Goal: Find specific fact: Find specific fact

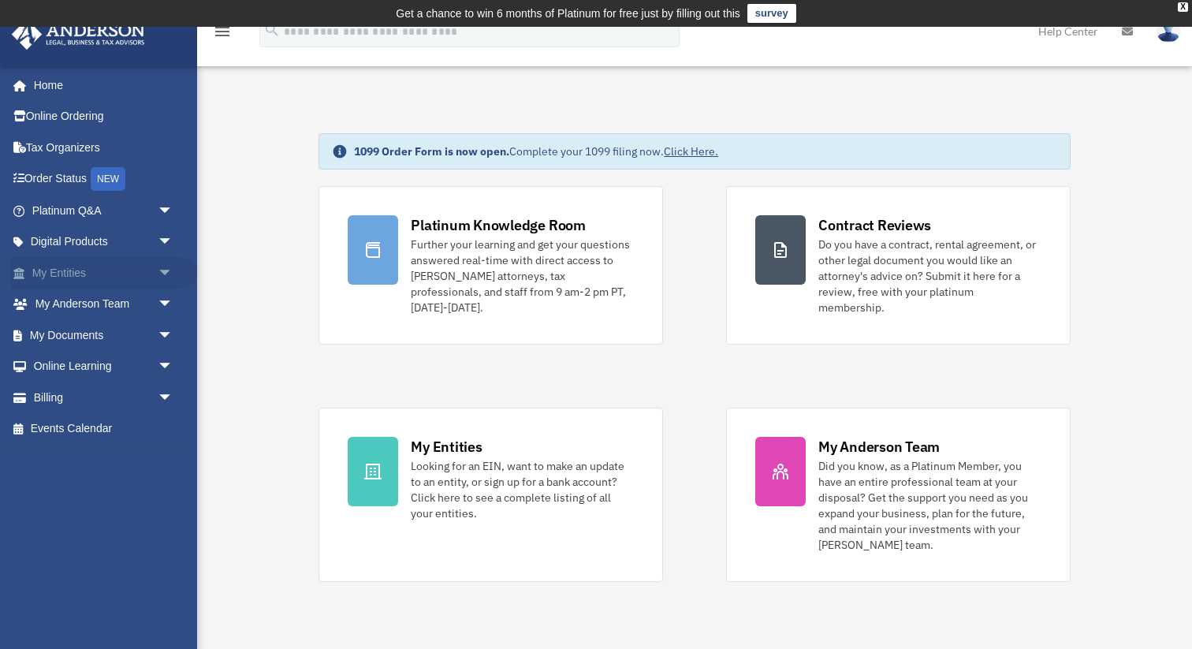
click at [74, 278] on link "My Entities arrow_drop_down" at bounding box center [104, 273] width 186 height 32
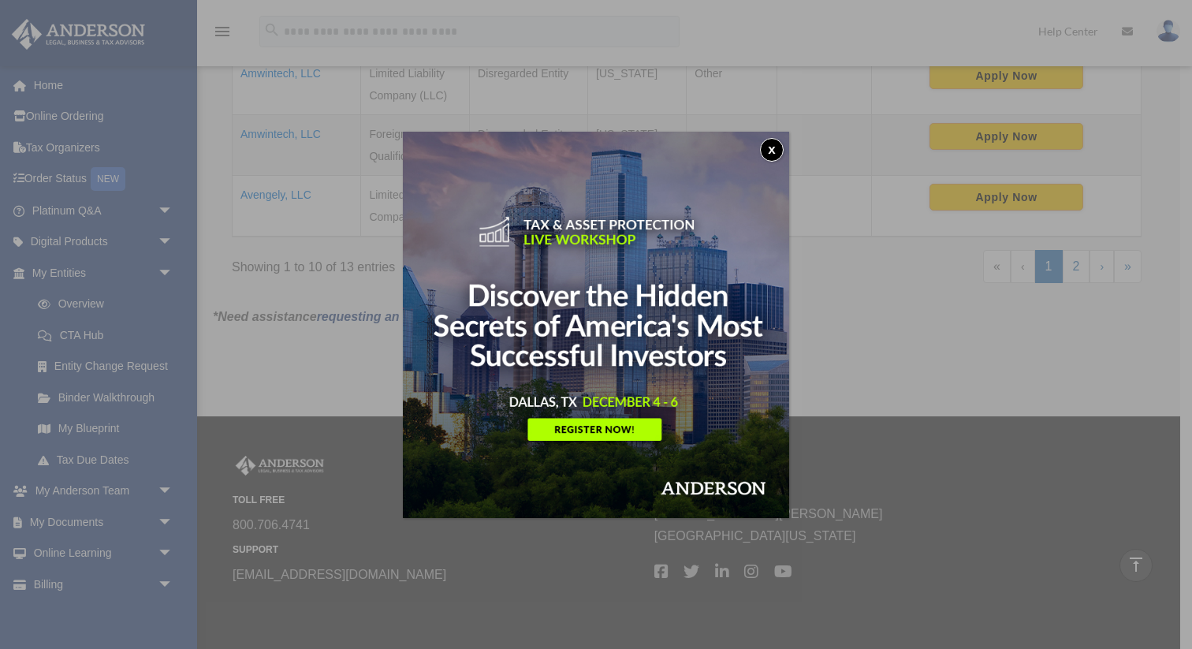
scroll to position [974, 0]
click at [776, 147] on button "x" at bounding box center [772, 150] width 24 height 24
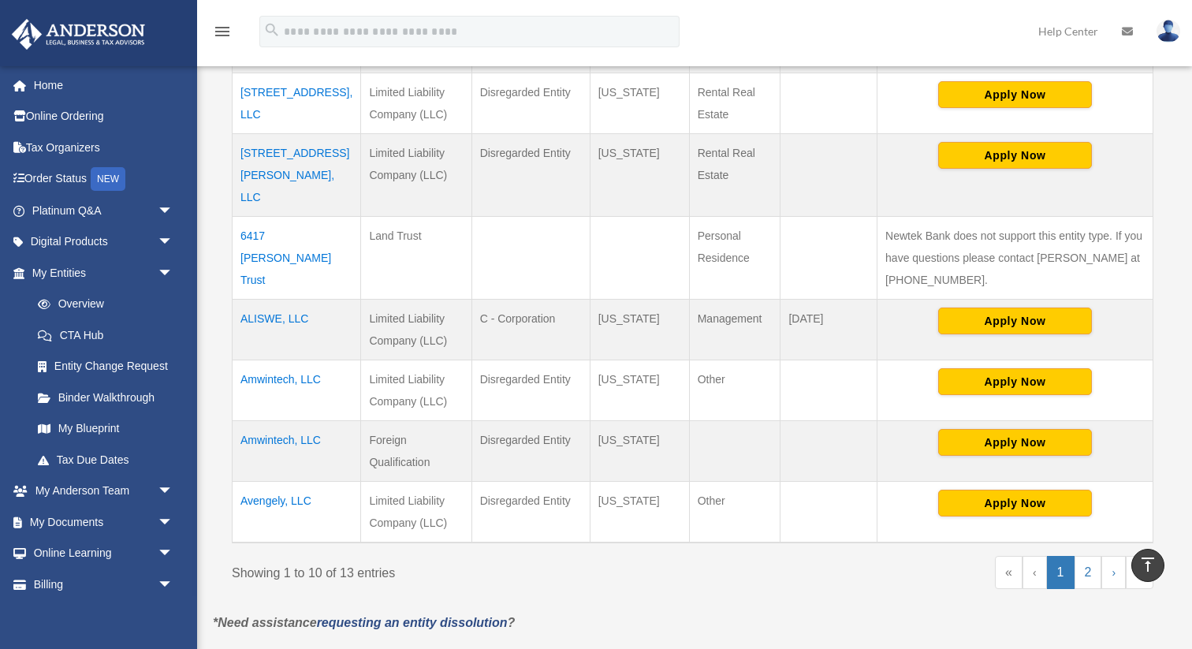
scroll to position [666, 0]
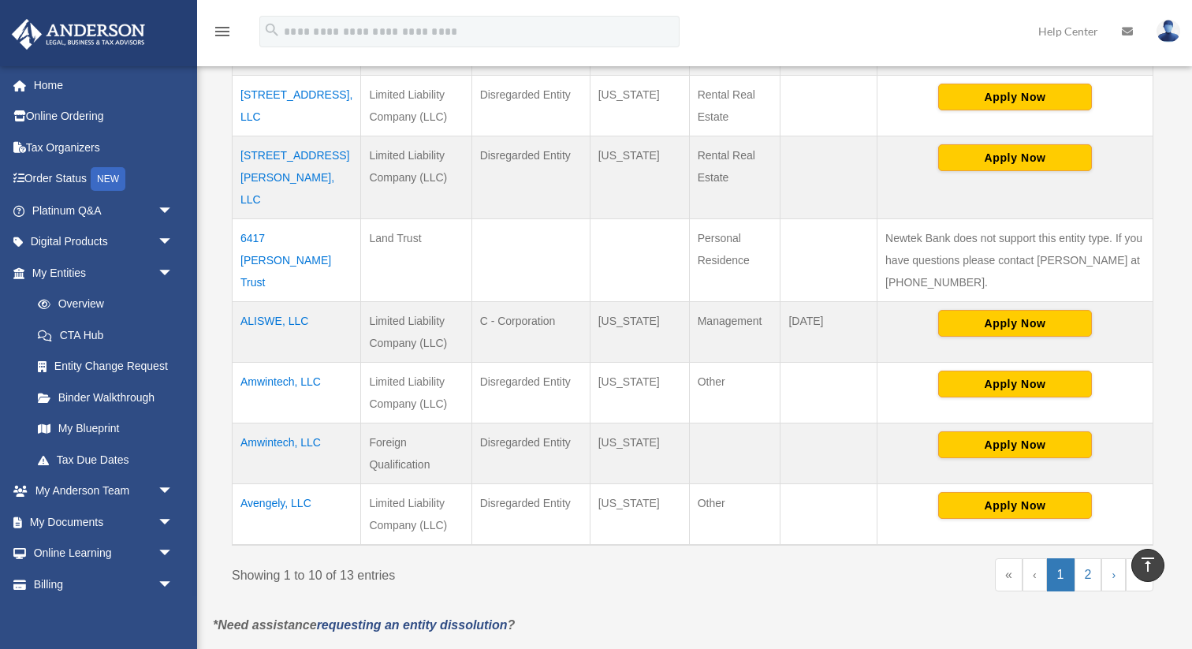
click at [297, 423] on td "Amwintech, LLC" at bounding box center [297, 453] width 129 height 61
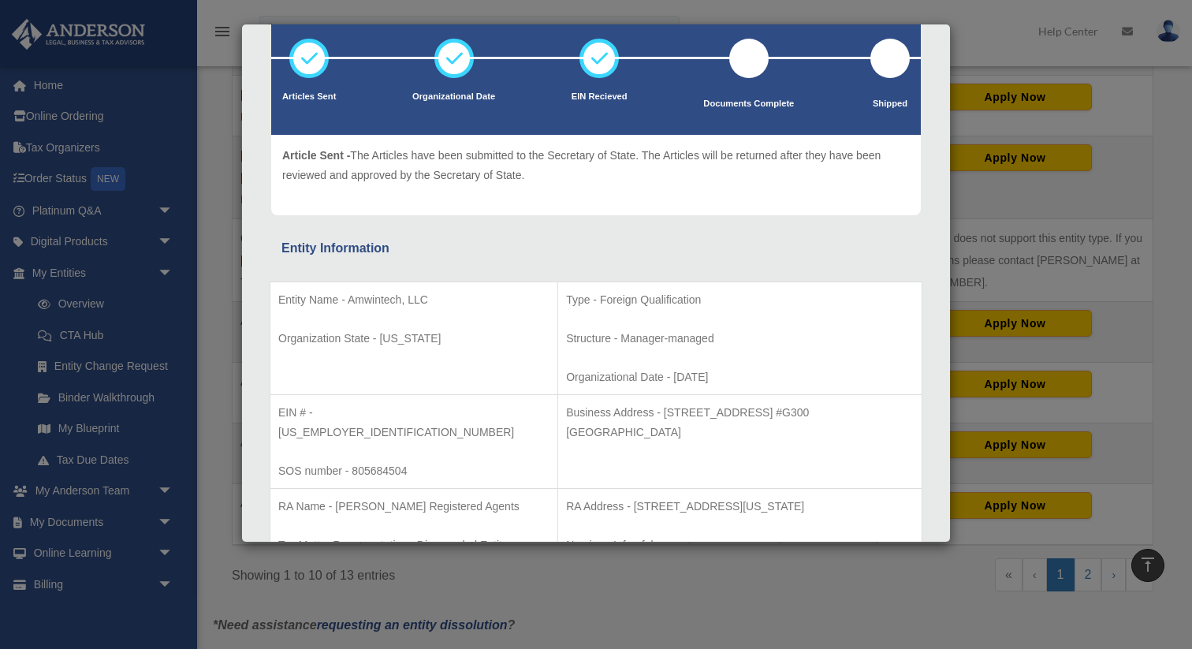
scroll to position [92, 0]
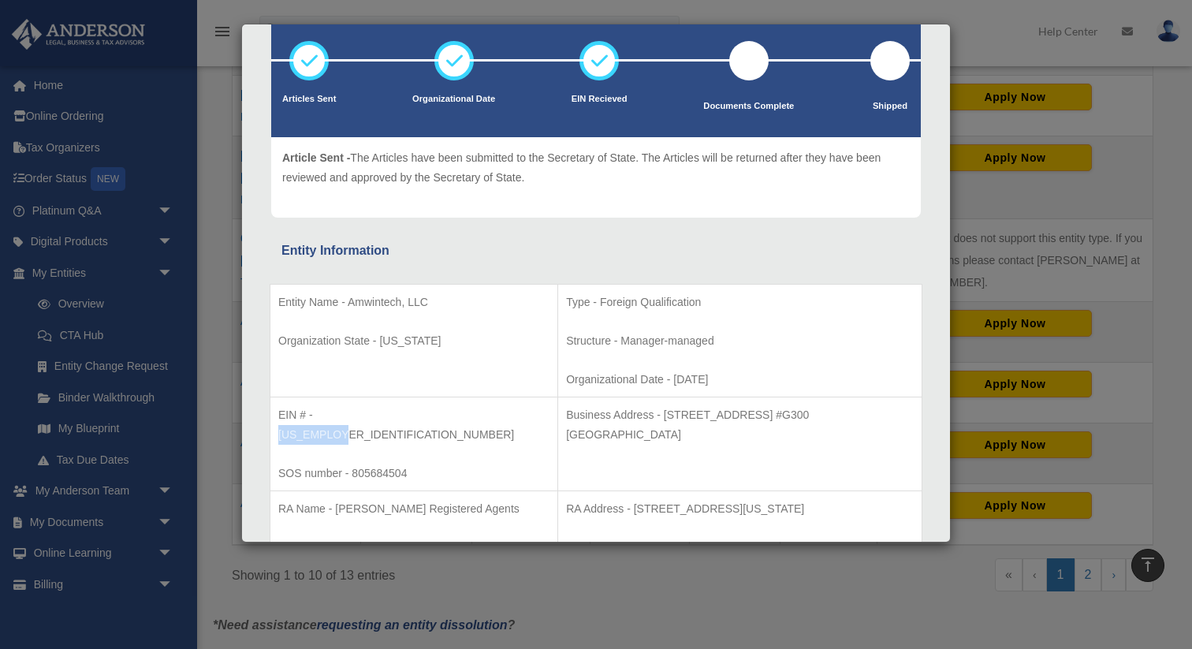
drag, startPoint x: 375, startPoint y: 412, endPoint x: 319, endPoint y: 411, distance: 56.8
click at [317, 411] on p "EIN # - 92-2243140" at bounding box center [413, 424] width 271 height 39
copy p "92-2243140"
